Goal: Task Accomplishment & Management: Use online tool/utility

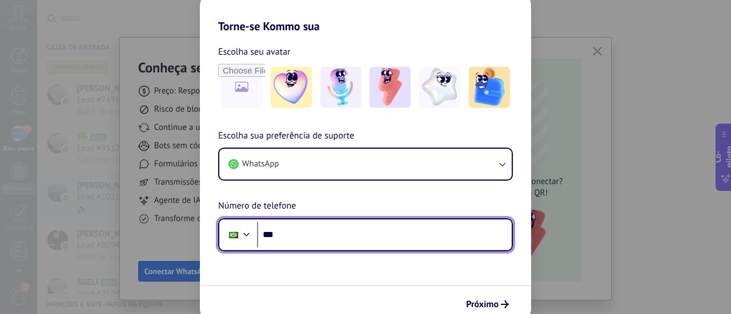
click at [282, 232] on input "***" at bounding box center [384, 235] width 255 height 26
type input "**********"
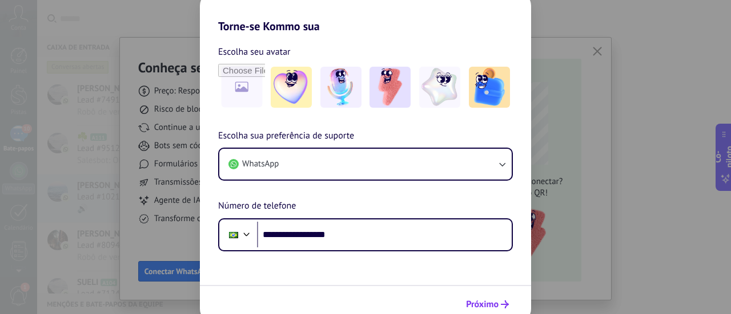
click at [505, 305] on use "submit" at bounding box center [505, 305] width 8 height 8
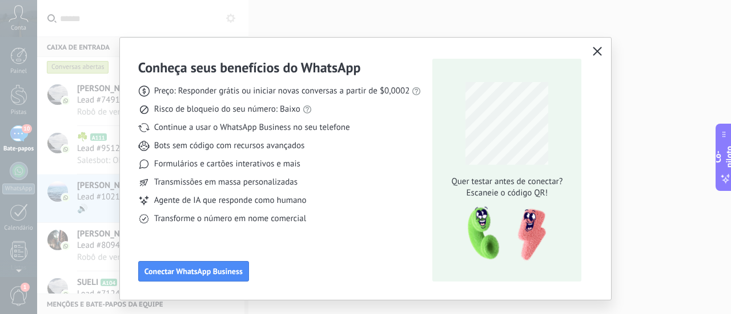
click at [598, 49] on use "button" at bounding box center [597, 51] width 9 height 9
click at [595, 49] on icon "button" at bounding box center [596, 51] width 9 height 9
click at [594, 50] on use "button" at bounding box center [597, 51] width 9 height 9
click at [593, 49] on use "button" at bounding box center [597, 51] width 9 height 9
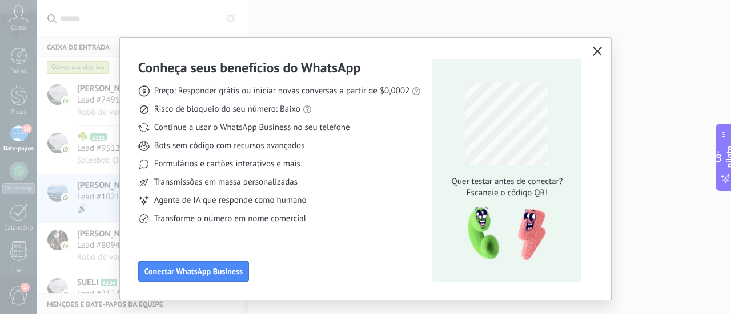
click at [597, 49] on use "button" at bounding box center [597, 51] width 9 height 9
click at [595, 51] on use "button" at bounding box center [597, 51] width 9 height 9
click at [184, 271] on font "Conectar WhatsApp Business" at bounding box center [193, 272] width 98 height 10
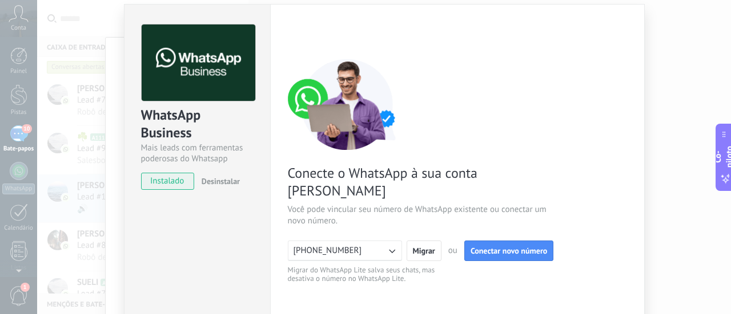
scroll to position [34, 0]
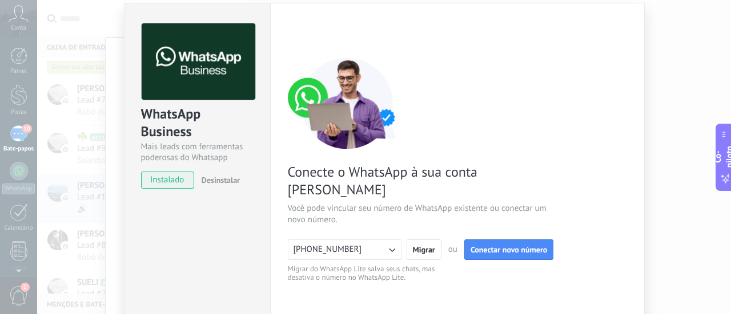
click at [164, 183] on font "instalado" at bounding box center [167, 180] width 34 height 11
click at [389, 244] on icon "button" at bounding box center [391, 249] width 11 height 11
click at [163, 179] on font "instalado" at bounding box center [167, 180] width 34 height 11
click at [426, 245] on font "Migrar" at bounding box center [424, 250] width 22 height 10
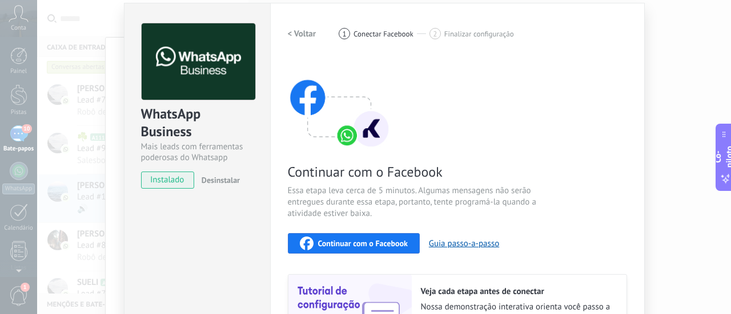
click at [292, 31] on font "< Voltar" at bounding box center [302, 34] width 29 height 11
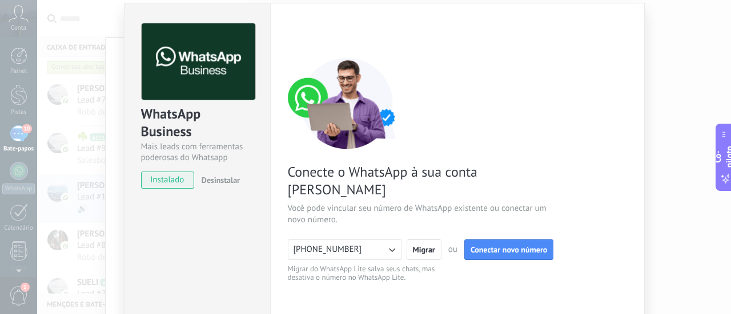
click at [168, 180] on font "instalado" at bounding box center [167, 180] width 34 height 11
click at [168, 178] on font "instalado" at bounding box center [167, 180] width 34 height 11
